Goal: Find specific page/section: Find specific page/section

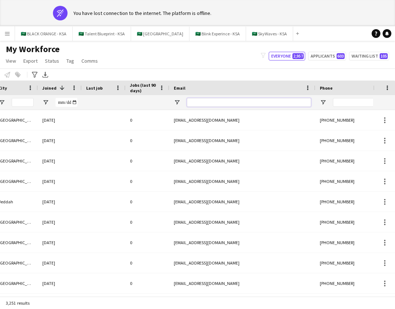
click at [274, 101] on input "Email Filter Input" at bounding box center [249, 102] width 124 height 9
paste input "**********"
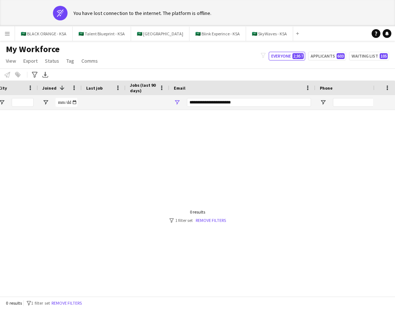
click at [259, 84] on div "Email" at bounding box center [238, 87] width 128 height 11
click at [253, 105] on input "**********" at bounding box center [249, 102] width 124 height 9
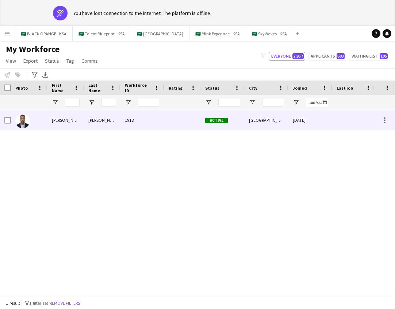
type input "**********"
click at [22, 123] on img at bounding box center [22, 121] width 15 height 15
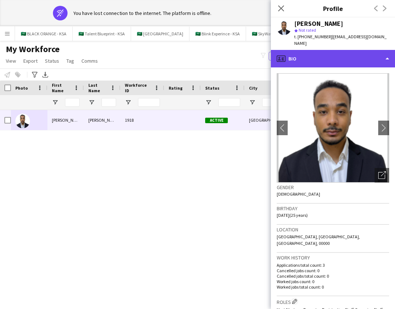
click at [354, 56] on div "profile Bio" at bounding box center [333, 59] width 124 height 18
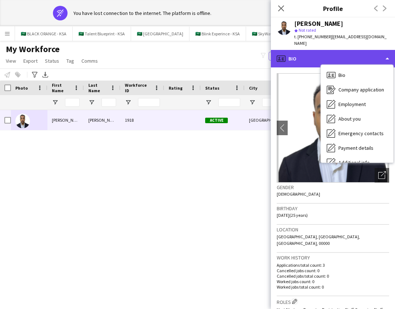
click at [387, 50] on div "profile Bio" at bounding box center [333, 59] width 124 height 18
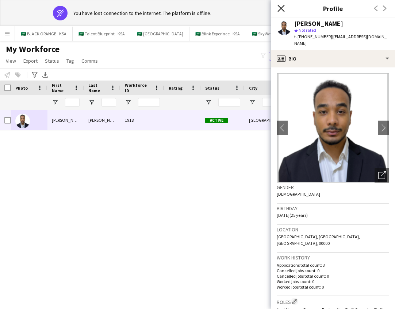
click at [278, 8] on icon "Close pop-in" at bounding box center [280, 8] width 7 height 7
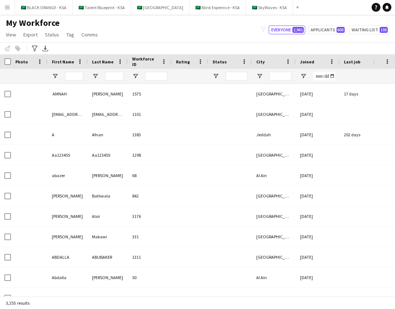
type input "**********"
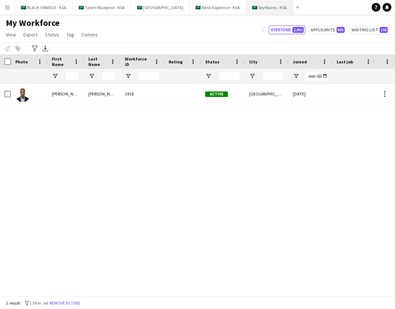
click at [263, 9] on button "🇸🇦 SkyWaves - KSA Close" at bounding box center [269, 7] width 47 height 14
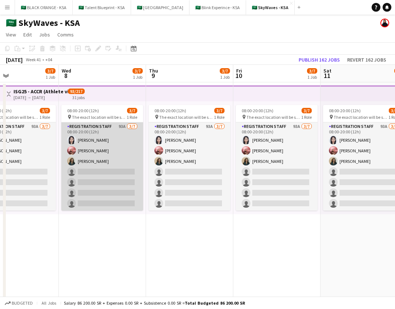
scroll to position [0, 292]
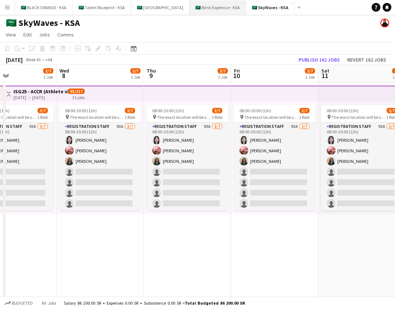
click at [212, 8] on button "🇸🇦 Blink Experince - KSA Close" at bounding box center [217, 7] width 57 height 14
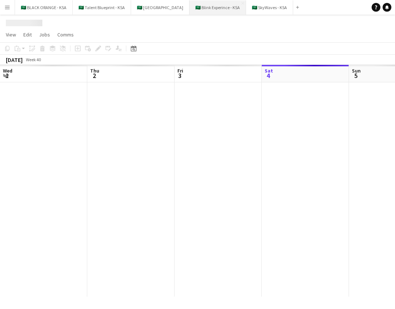
scroll to position [0, 174]
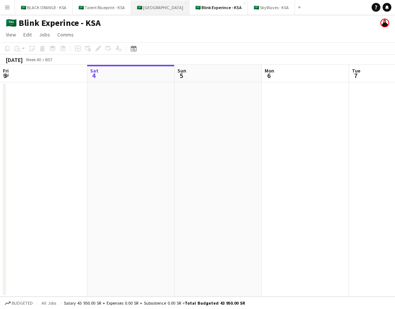
click at [154, 7] on button "🇸🇦 [GEOGRAPHIC_DATA] Close" at bounding box center [160, 7] width 58 height 14
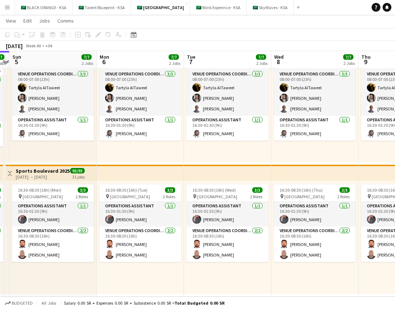
scroll to position [0, 250]
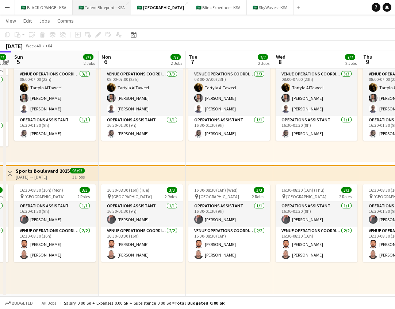
click at [100, 5] on button "🇸🇦 Talent Blueprint - KSA Close" at bounding box center [102, 7] width 58 height 14
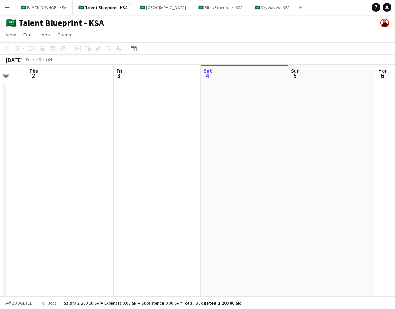
scroll to position [0, 150]
click at [51, 9] on button "🇸🇦 BLACK ORANGE - KSA Close" at bounding box center [44, 7] width 58 height 14
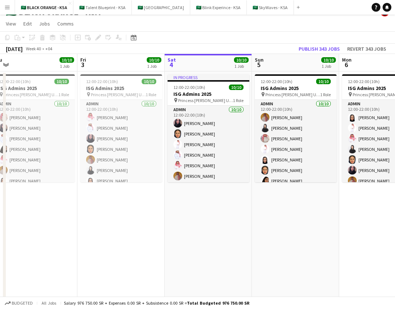
scroll to position [0, 159]
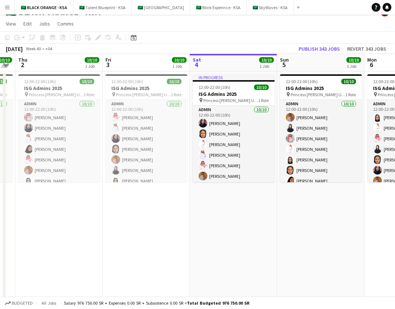
click at [7, 66] on app-icon "Expand/collapse" at bounding box center [6, 64] width 6 height 7
click at [7, 66] on app-icon "Expand/collapse" at bounding box center [5, 65] width 7 height 6
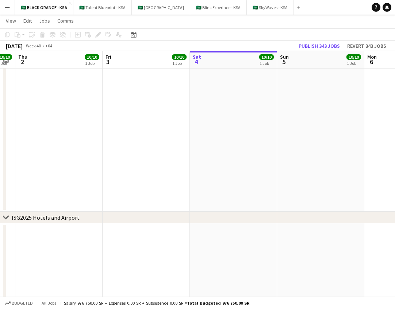
scroll to position [121, 0]
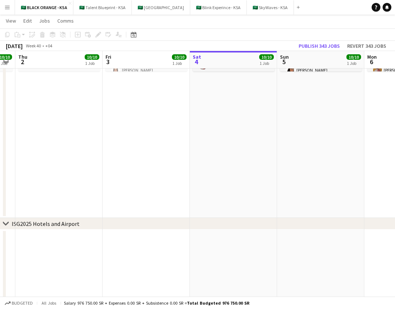
click at [5, 223] on icon "chevron-right" at bounding box center [6, 224] width 6 height 6
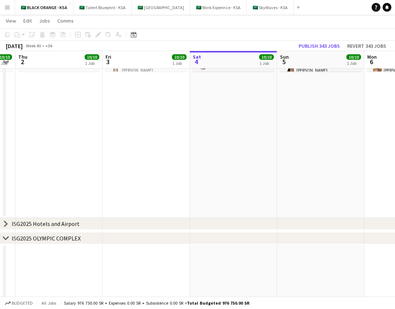
click at [6, 223] on icon at bounding box center [5, 223] width 3 height 5
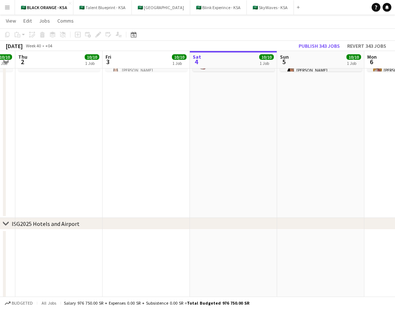
click at [6, 223] on icon "chevron-right" at bounding box center [6, 224] width 6 height 6
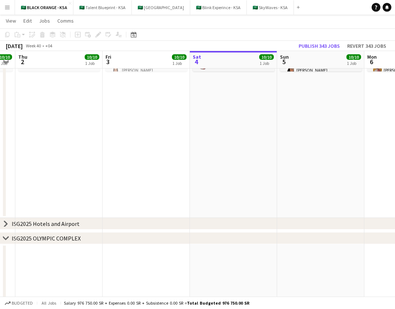
click at [6, 63] on app-icon "Expand/collapse" at bounding box center [6, 61] width 6 height 7
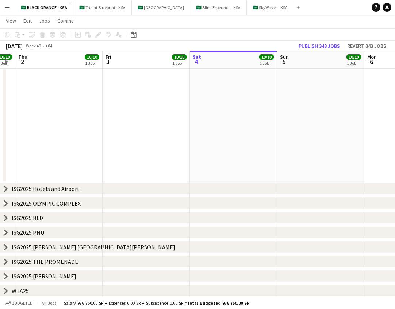
click at [6, 293] on icon "chevron-right" at bounding box center [6, 291] width 6 height 6
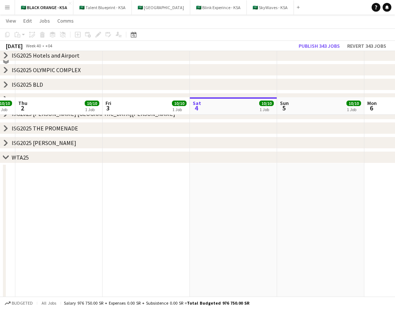
scroll to position [272, 0]
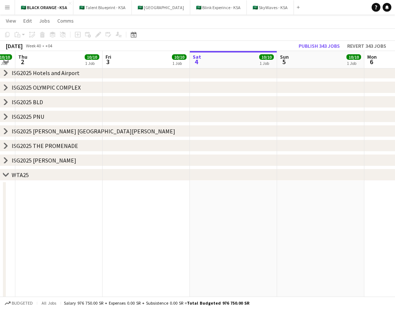
click at [6, 176] on icon at bounding box center [5, 174] width 5 height 3
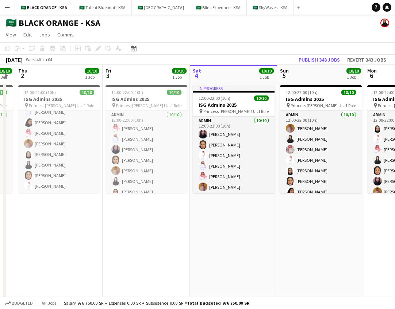
scroll to position [0, 0]
click at [5, 77] on app-icon "Expand/collapse" at bounding box center [5, 76] width 7 height 6
click at [5, 77] on app-icon "Expand/collapse" at bounding box center [6, 75] width 6 height 7
click at [101, 13] on button "🇸🇦 Talent Blueprint - KSA Close" at bounding box center [102, 7] width 58 height 14
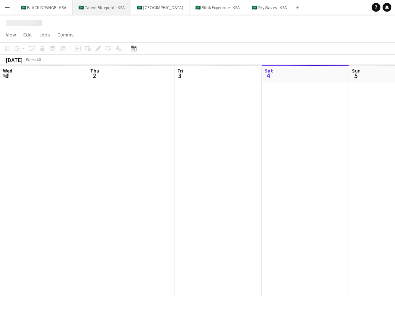
scroll to position [0, 174]
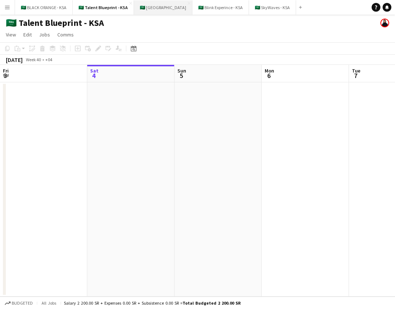
click at [163, 11] on button "🇸🇦 [GEOGRAPHIC_DATA] Close" at bounding box center [163, 7] width 58 height 14
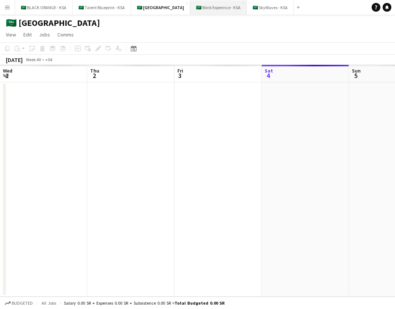
scroll to position [0, 174]
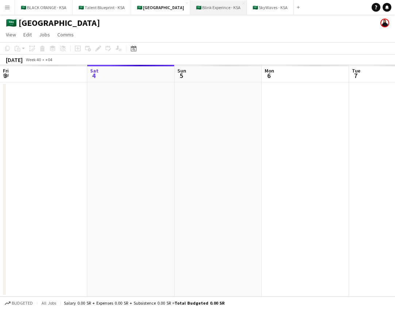
click at [220, 9] on button "🇸🇦 Blink Experince - KSA Close" at bounding box center [218, 7] width 57 height 14
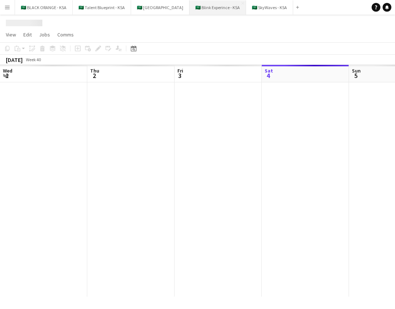
scroll to position [0, 174]
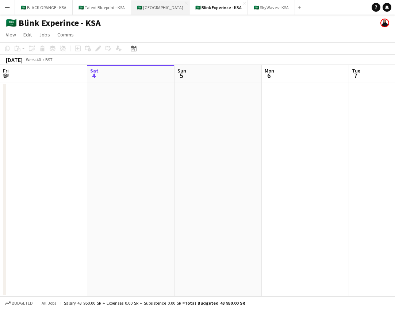
click at [154, 11] on button "🇸🇦 [GEOGRAPHIC_DATA] Close" at bounding box center [160, 7] width 58 height 14
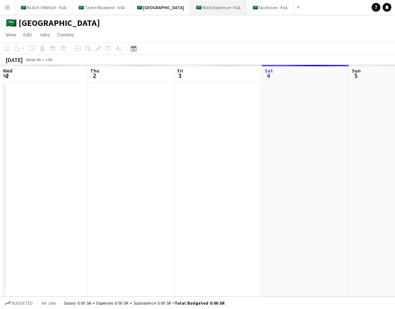
scroll to position [0, 174]
